Goal: Information Seeking & Learning: Learn about a topic

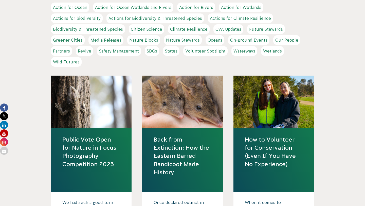
scroll to position [181, 0]
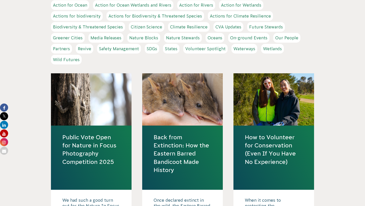
click at [176, 141] on link "Back from Extinction: How the Eastern Barred Bandicoot Made History" at bounding box center [183, 153] width 58 height 41
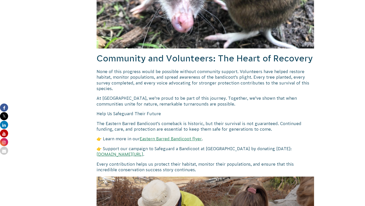
scroll to position [581, 0]
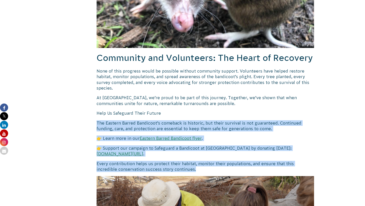
drag, startPoint x: 97, startPoint y: 107, endPoint x: 180, endPoint y: 154, distance: 95.2
copy div "The Eastern Barred Bandicoot’s comeback is historic, but their survival is not …"
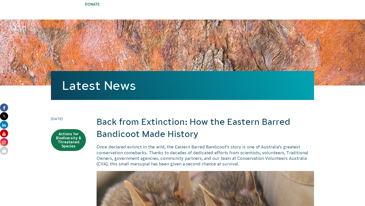
scroll to position [0, 0]
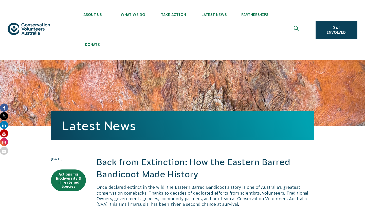
click at [296, 29] on use "Expand search box" at bounding box center [295, 28] width 5 height 5
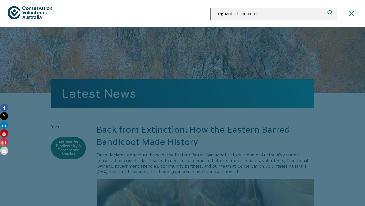
type input "safeguard a bandicoot"
click at [325, 8] on button "Search" at bounding box center [331, 14] width 12 height 12
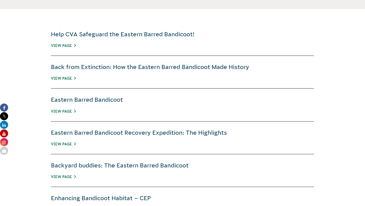
scroll to position [202, 0]
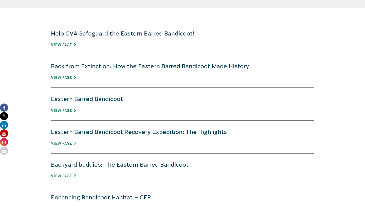
click at [124, 32] on link "Help CVA Safeguard the Eastern Barred Bandicoot!" at bounding box center [122, 33] width 143 height 7
